Goal: Task Accomplishment & Management: Complete application form

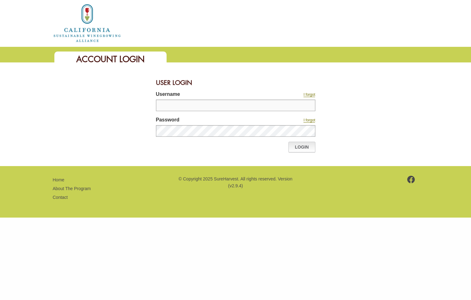
type input "********"
click at [302, 149] on link "Login" at bounding box center [301, 147] width 27 height 11
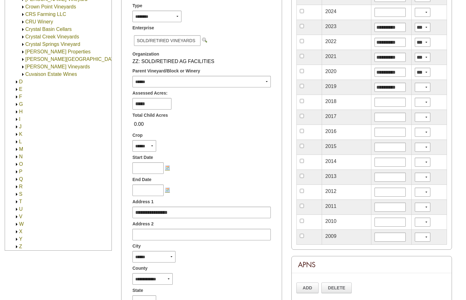
scroll to position [146, 0]
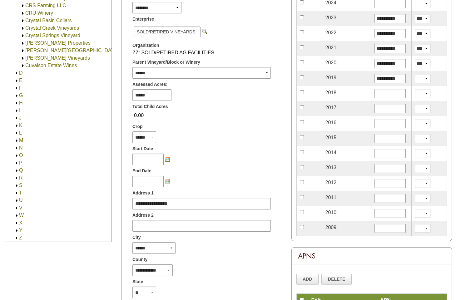
click at [18, 183] on img at bounding box center [16, 185] width 5 height 5
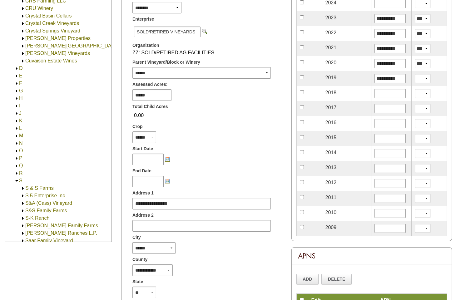
click at [107, 178] on div "* A B C C & C Wine Services [PERSON_NAME] Vineyards & Winery [PERSON_NAME] Vine…" at bounding box center [59, 278] width 103 height 3998
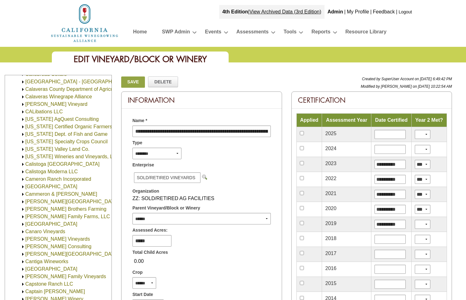
scroll to position [0, 0]
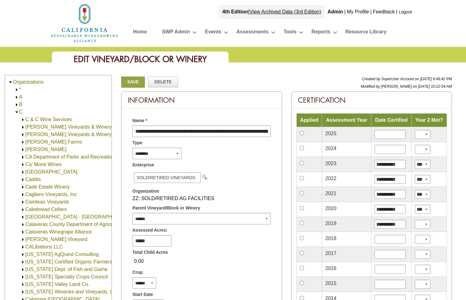
click at [16, 113] on img at bounding box center [16, 112] width 5 height 5
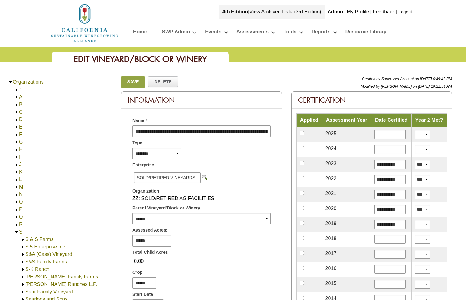
click at [16, 232] on img at bounding box center [16, 232] width 5 height 5
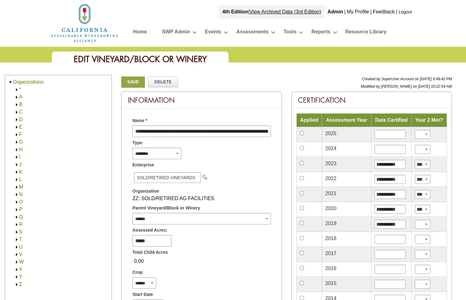
click at [16, 284] on img at bounding box center [16, 285] width 5 height 5
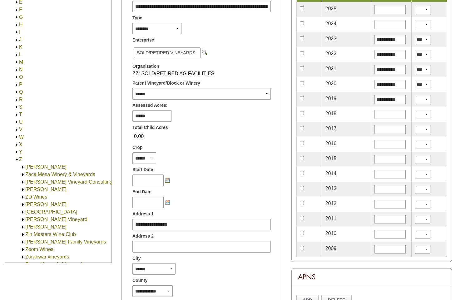
scroll to position [18, 0]
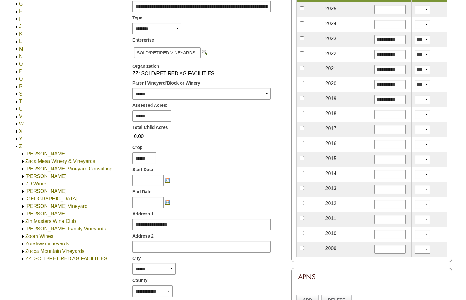
click at [23, 257] on img at bounding box center [23, 259] width 5 height 5
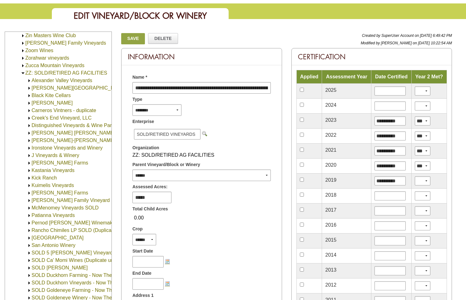
scroll to position [42, 0]
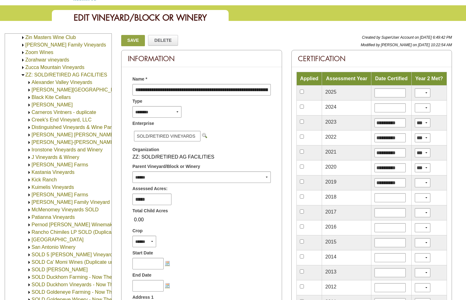
click at [23, 75] on img at bounding box center [23, 75] width 5 height 5
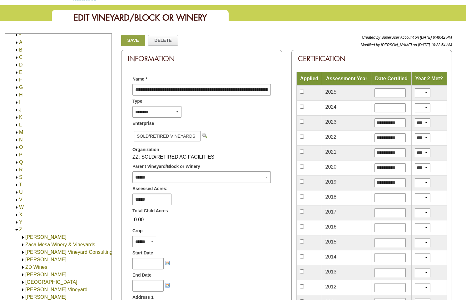
scroll to position [18, 0]
click at [16, 228] on img at bounding box center [16, 230] width 5 height 5
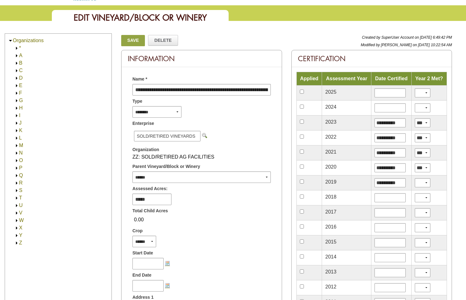
click at [16, 243] on img at bounding box center [16, 243] width 5 height 5
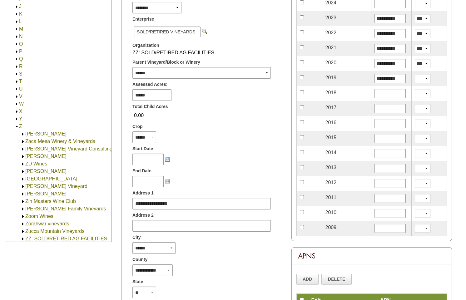
scroll to position [18, 0]
click at [22, 236] on img at bounding box center [23, 238] width 5 height 5
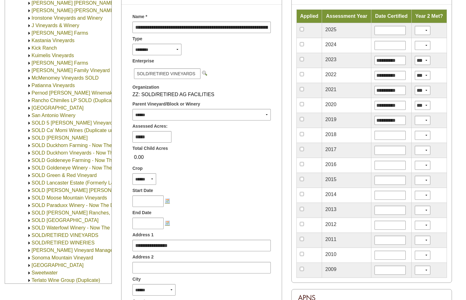
scroll to position [360, 0]
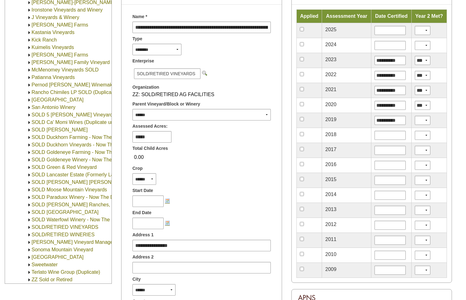
click at [28, 225] on img at bounding box center [29, 227] width 5 height 5
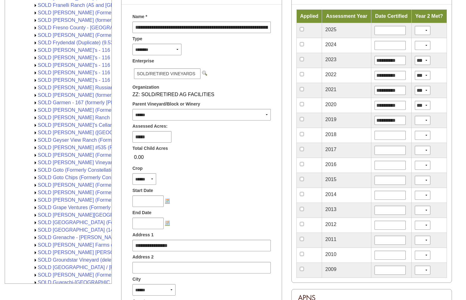
scroll to position [4917, 0]
click at [35, 153] on img at bounding box center [35, 155] width 5 height 5
click at [36, 155] on img at bounding box center [35, 155] width 5 height 5
click at [35, 155] on img at bounding box center [35, 155] width 5 height 5
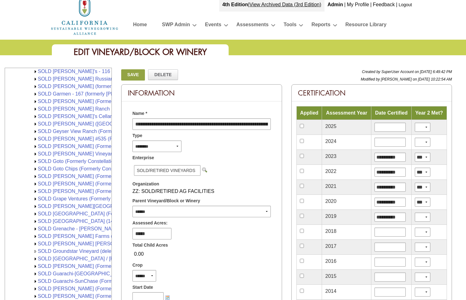
scroll to position [0, 0]
